Goal: Information Seeking & Learning: Learn about a topic

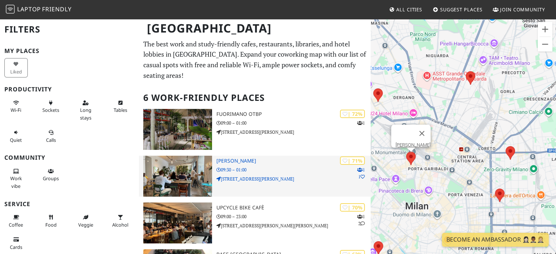
click at [173, 175] on img at bounding box center [177, 176] width 68 height 41
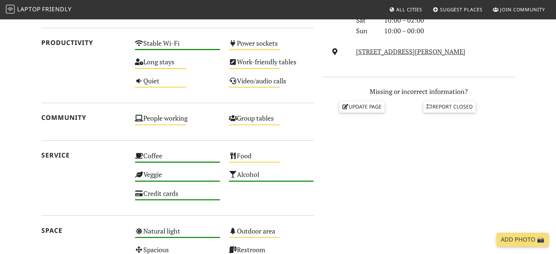
scroll to position [266, 0]
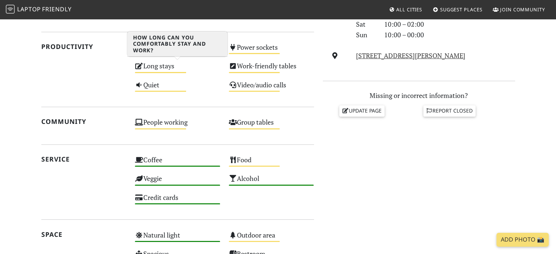
click at [158, 68] on div "Long stays Medium" at bounding box center [178, 69] width 94 height 19
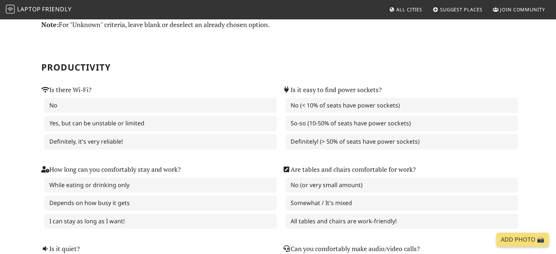
scroll to position [29, 0]
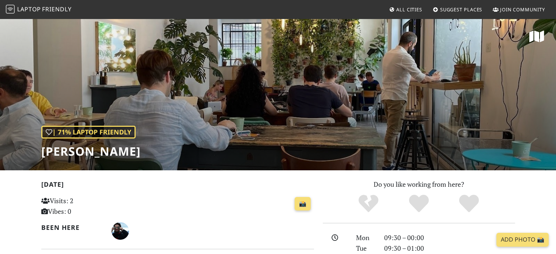
scroll to position [277, 0]
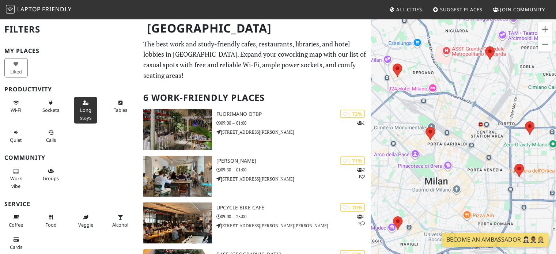
click at [86, 109] on span "Long stays" at bounding box center [85, 114] width 11 height 14
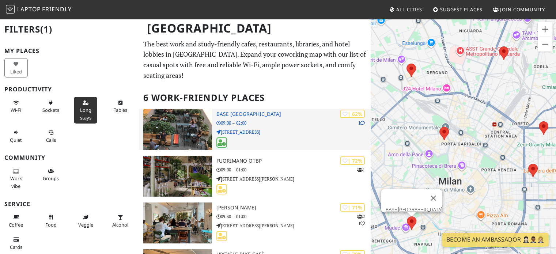
click at [181, 120] on img at bounding box center [177, 129] width 68 height 41
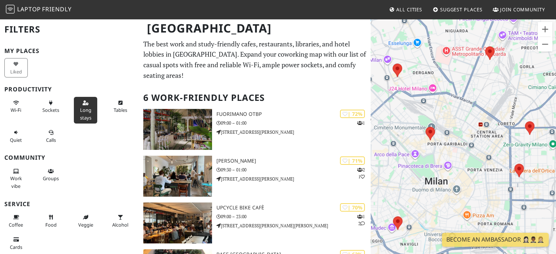
click at [80, 107] on span "Long stays" at bounding box center [85, 114] width 11 height 14
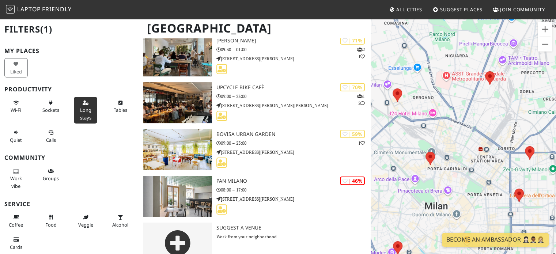
scroll to position [172, 0]
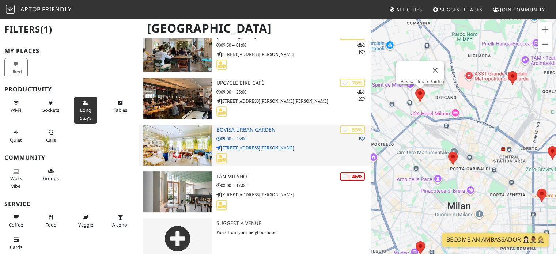
click at [233, 127] on h3 "Bovisa Urban Garden" at bounding box center [294, 130] width 155 height 6
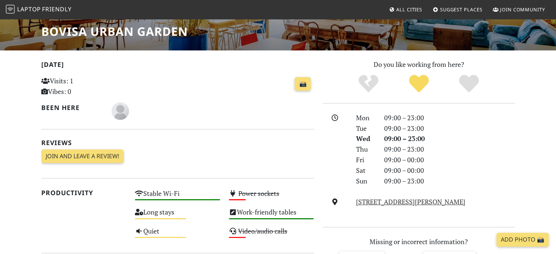
scroll to position [105, 0]
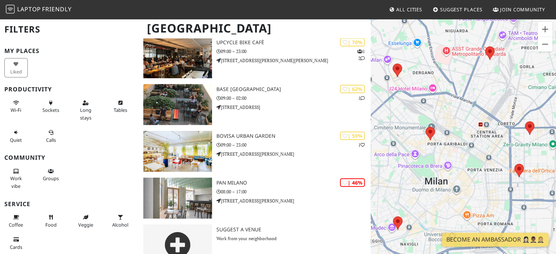
scroll to position [169, 0]
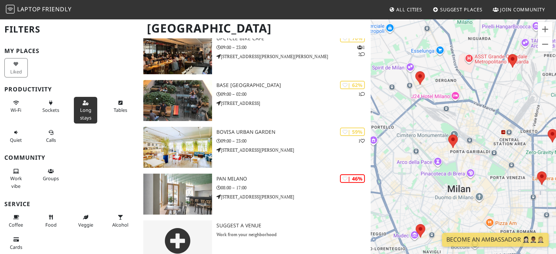
click at [80, 109] on span "Long stays" at bounding box center [85, 114] width 11 height 14
